Goal: Information Seeking & Learning: Learn about a topic

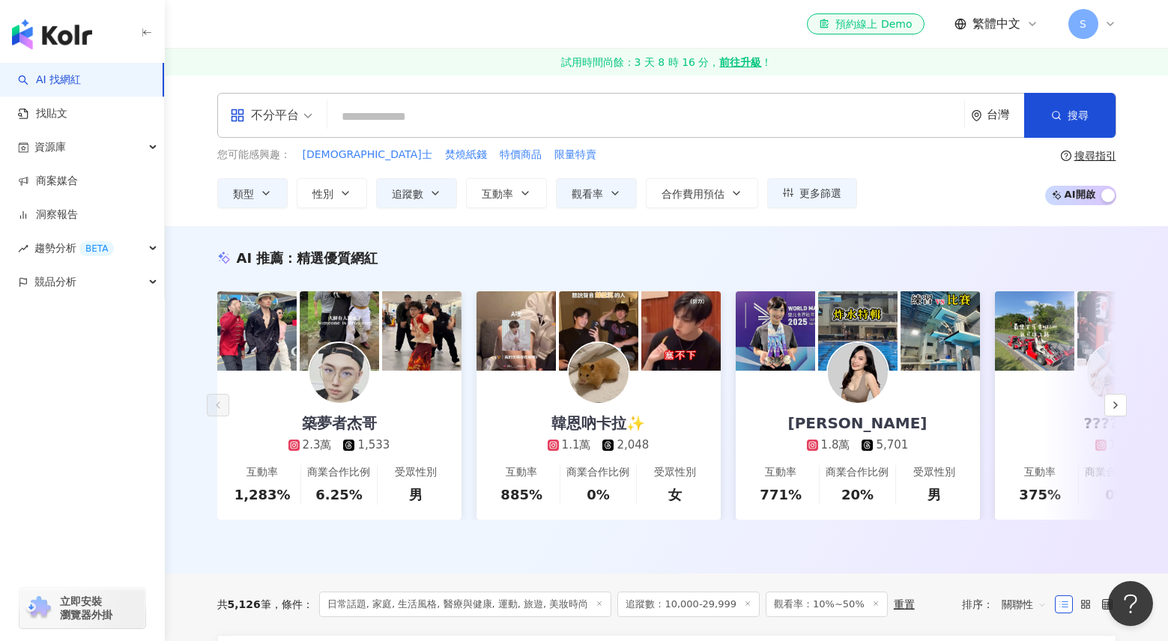
click at [315, 115] on div "不分平台" at bounding box center [271, 115] width 99 height 43
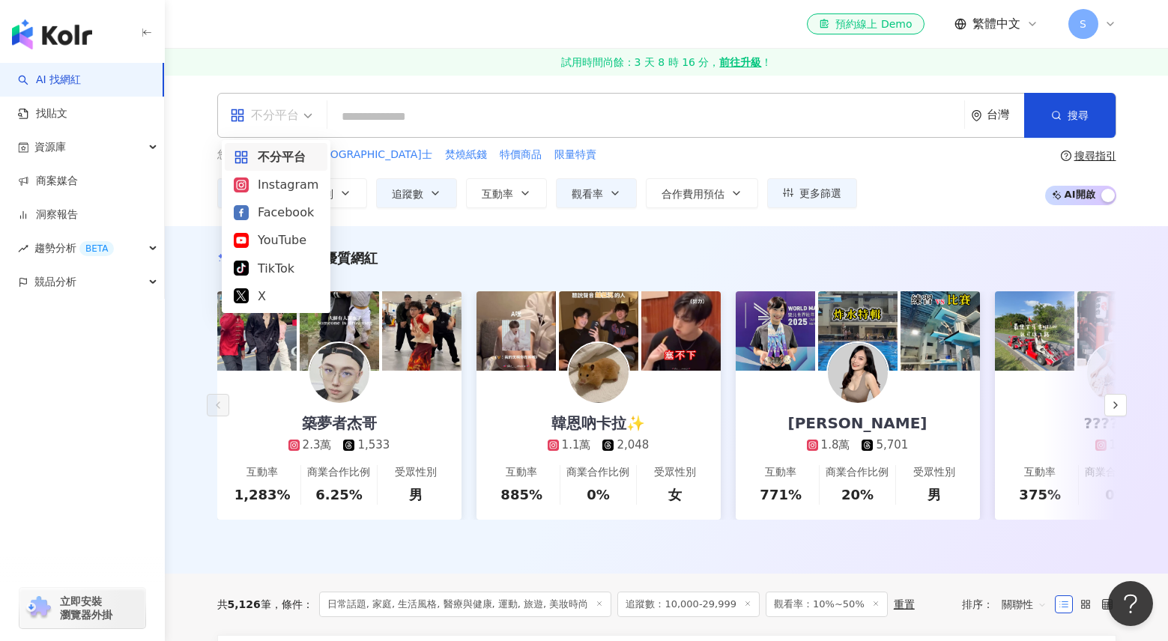
click at [407, 111] on input "search" at bounding box center [645, 117] width 625 height 28
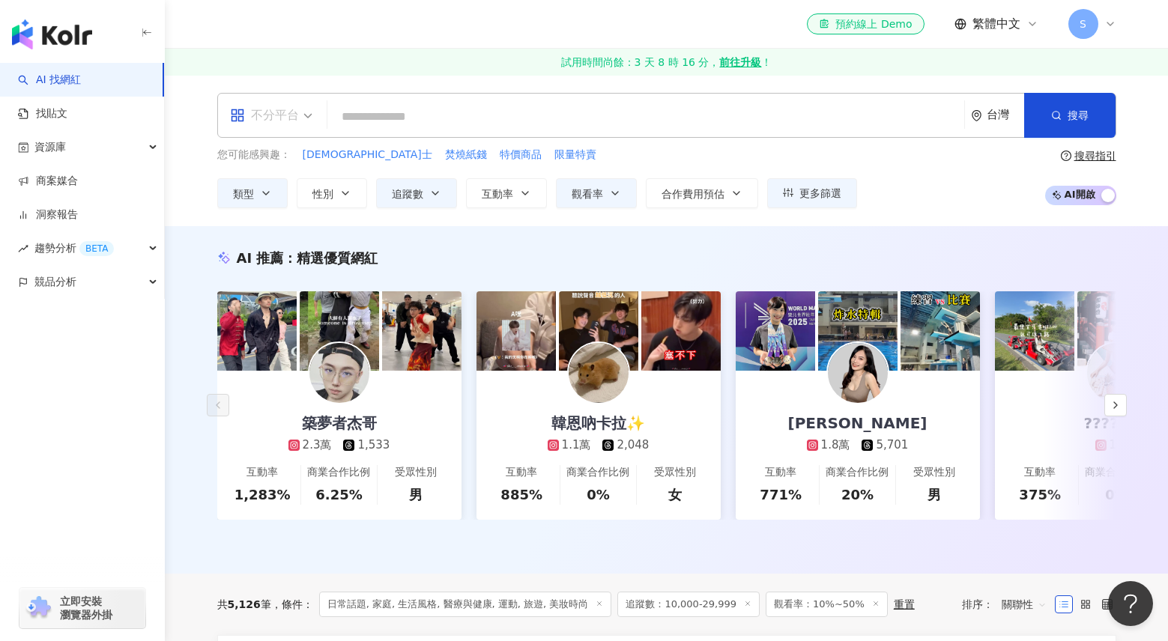
click at [310, 120] on span "不分平台" at bounding box center [271, 115] width 82 height 24
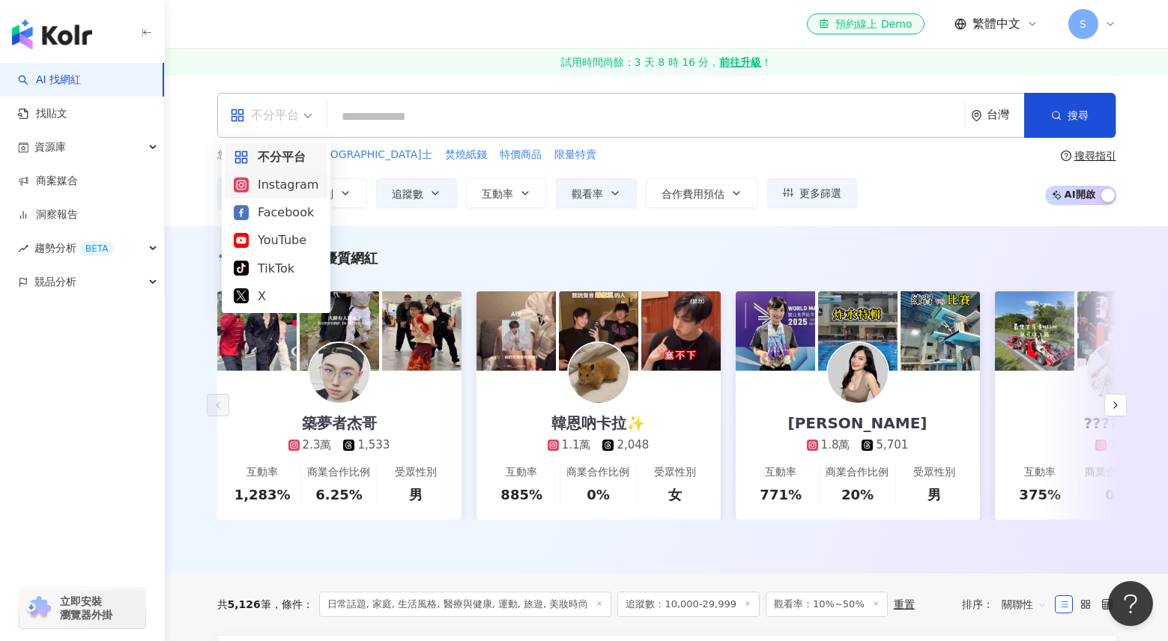
click at [288, 195] on div "Instagram" at bounding box center [276, 185] width 103 height 28
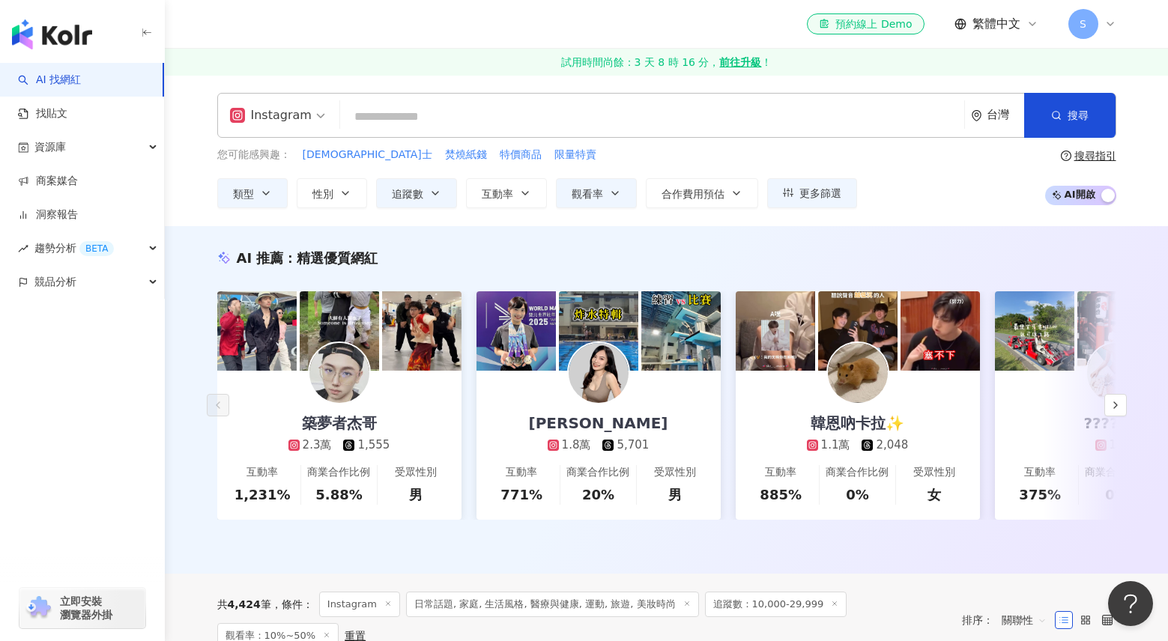
click at [424, 109] on input "search" at bounding box center [652, 117] width 612 height 28
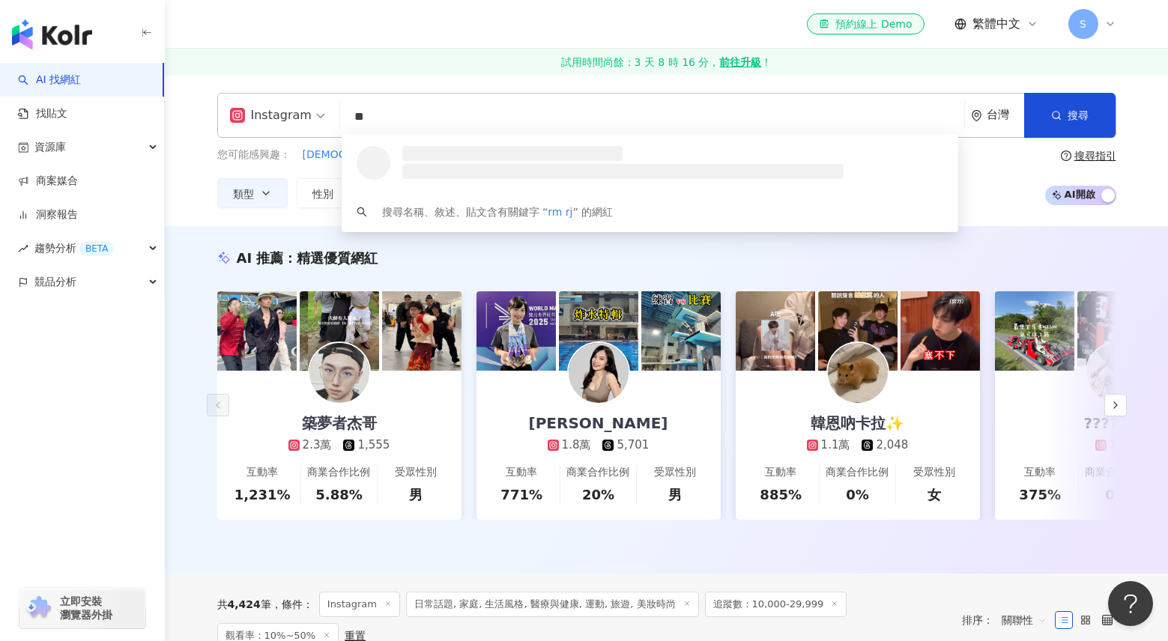
type input "*"
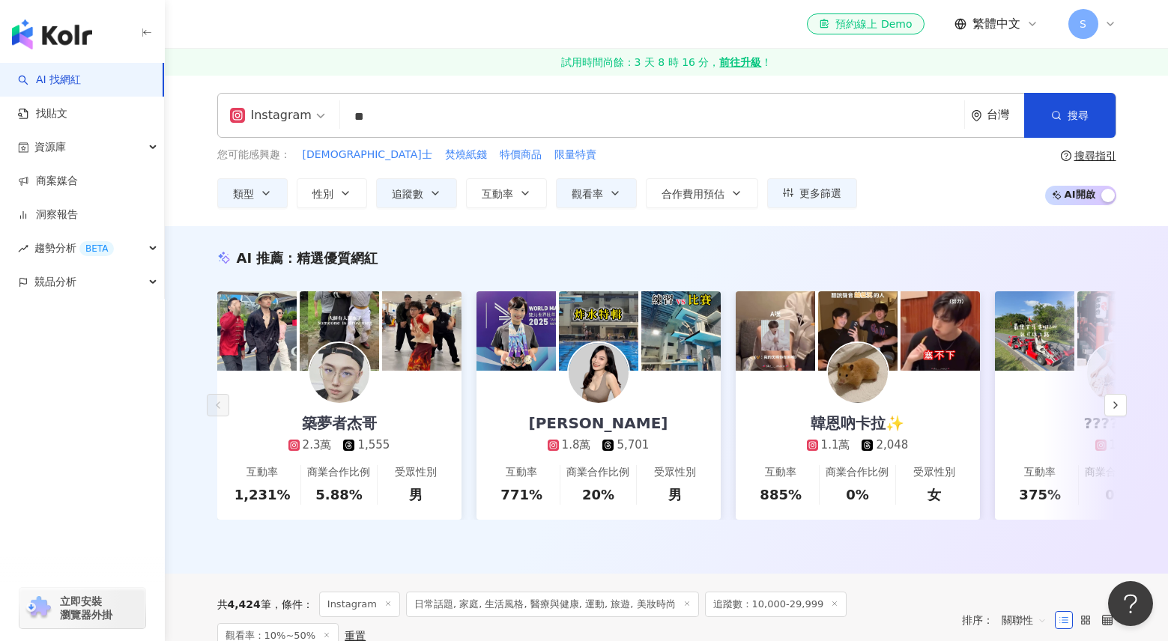
type input "*"
type input "****"
